Goal: Task Accomplishment & Management: Use online tool/utility

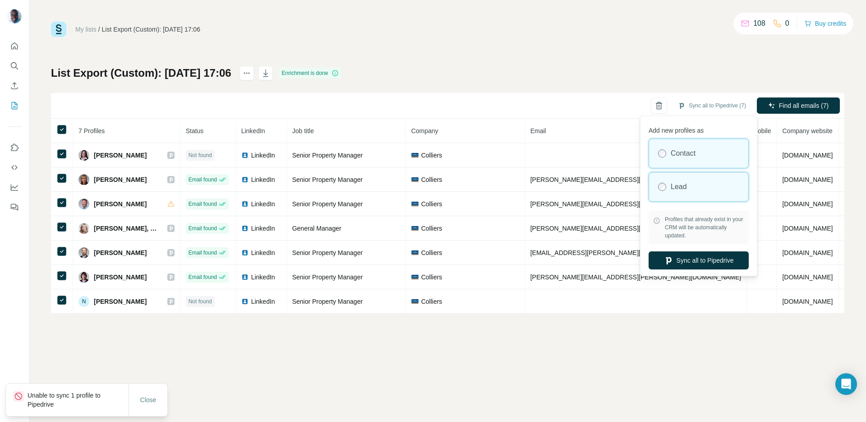
click at [681, 189] on label "Lead" at bounding box center [679, 186] width 16 height 11
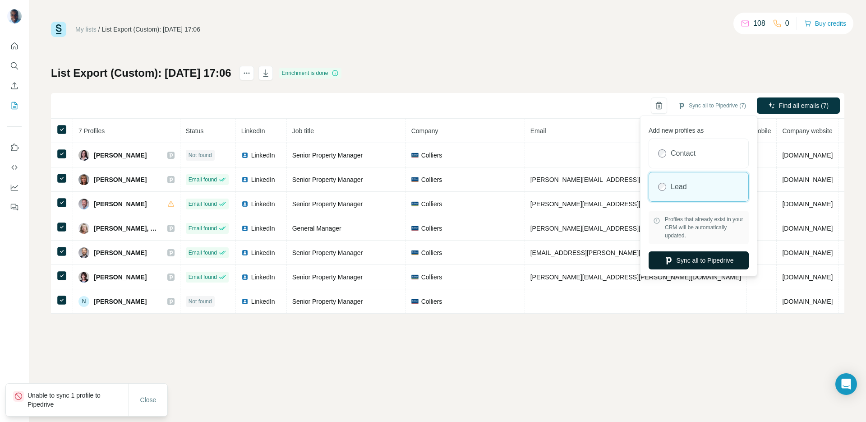
click at [698, 262] on button "Sync all to Pipedrive" at bounding box center [699, 260] width 100 height 18
